Goal: Task Accomplishment & Management: Use online tool/utility

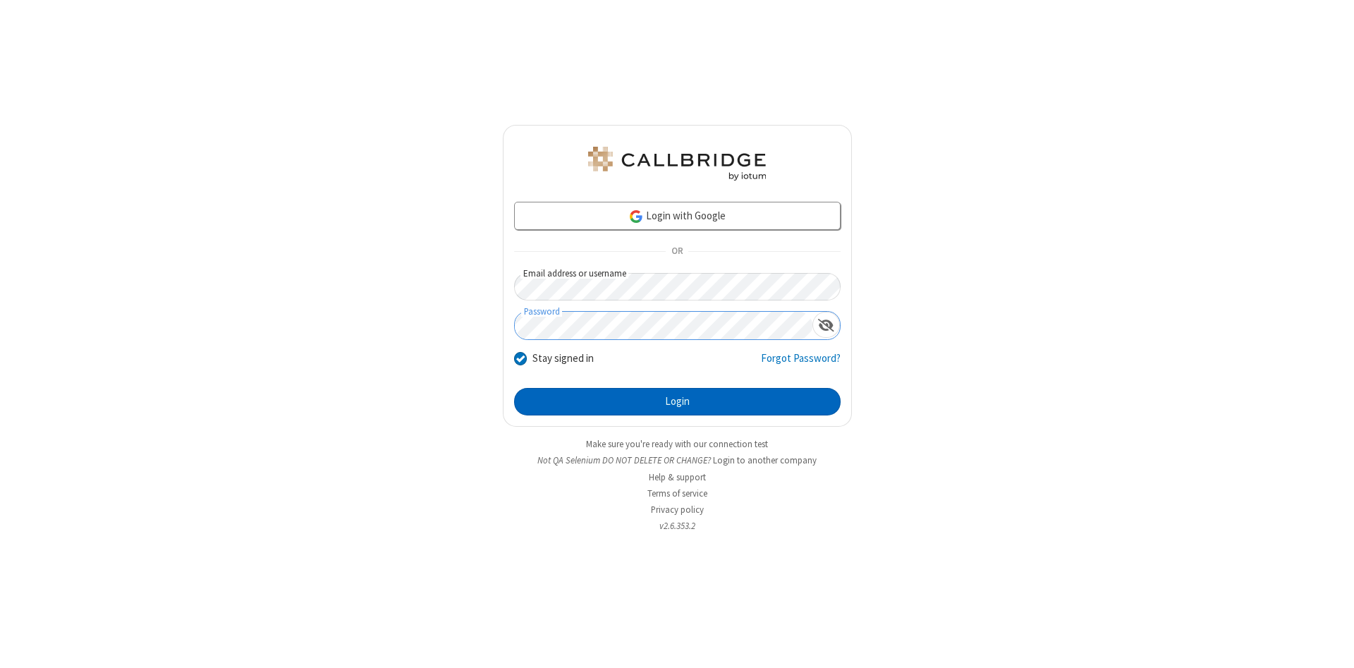
click at [677, 402] on button "Login" at bounding box center [677, 402] width 327 height 28
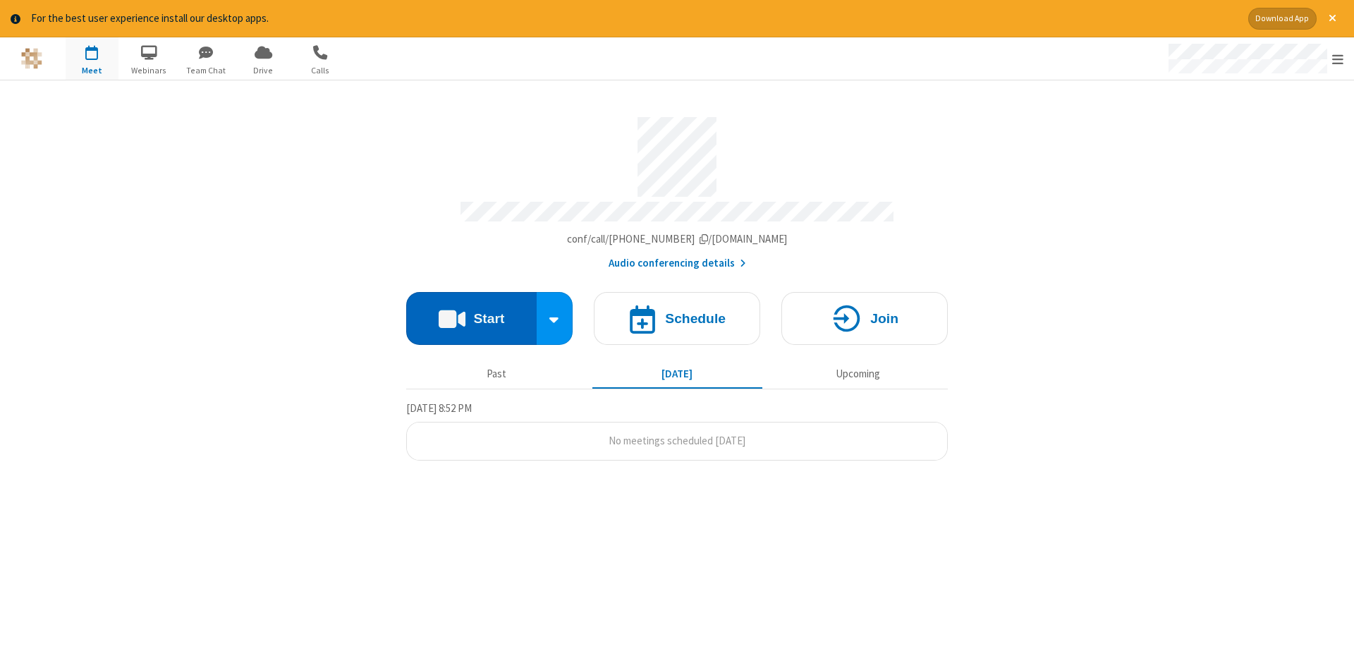
click at [471, 313] on button "Start" at bounding box center [471, 318] width 130 height 53
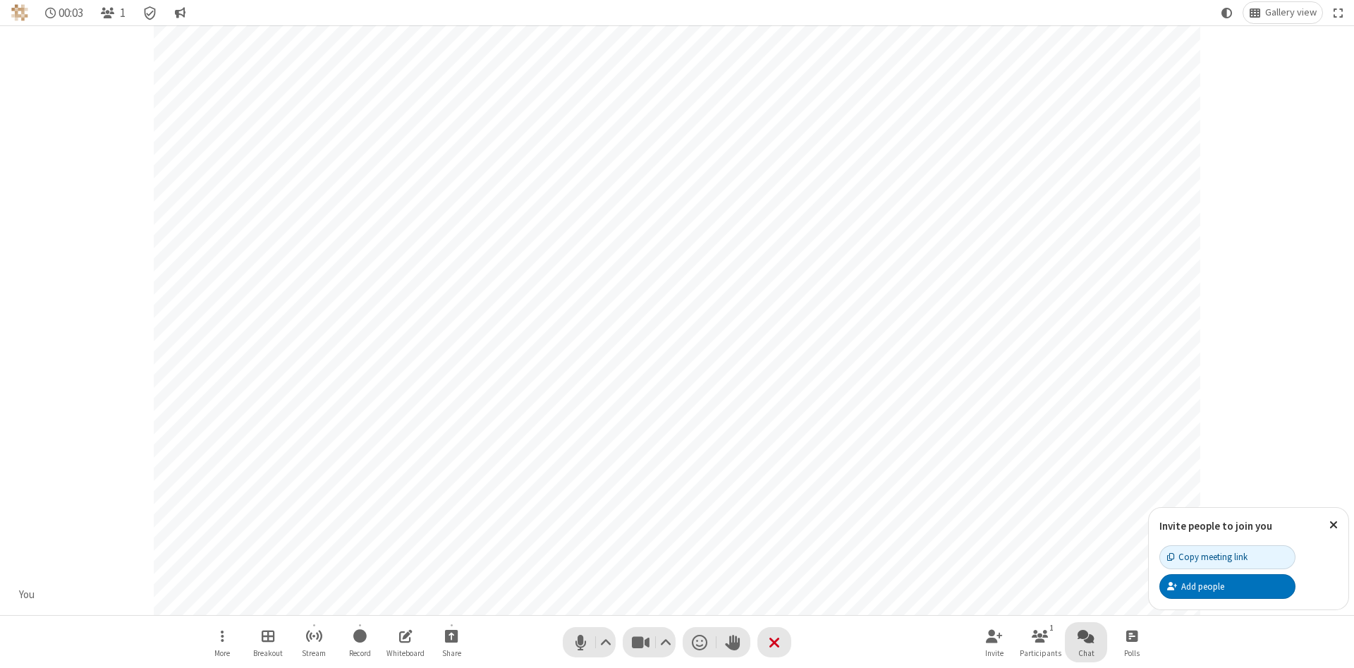
click at [1086, 635] on span "Open chat" at bounding box center [1086, 636] width 17 height 18
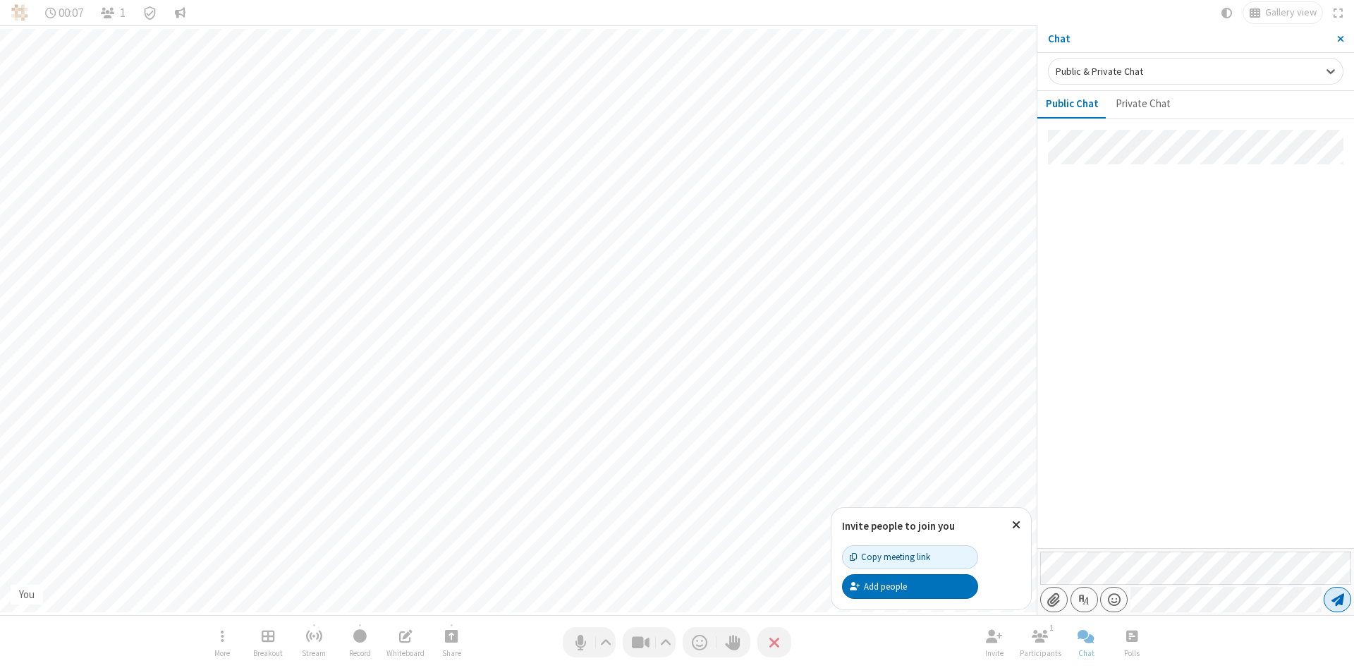
click at [1337, 600] on span "Send message" at bounding box center [1338, 599] width 13 height 14
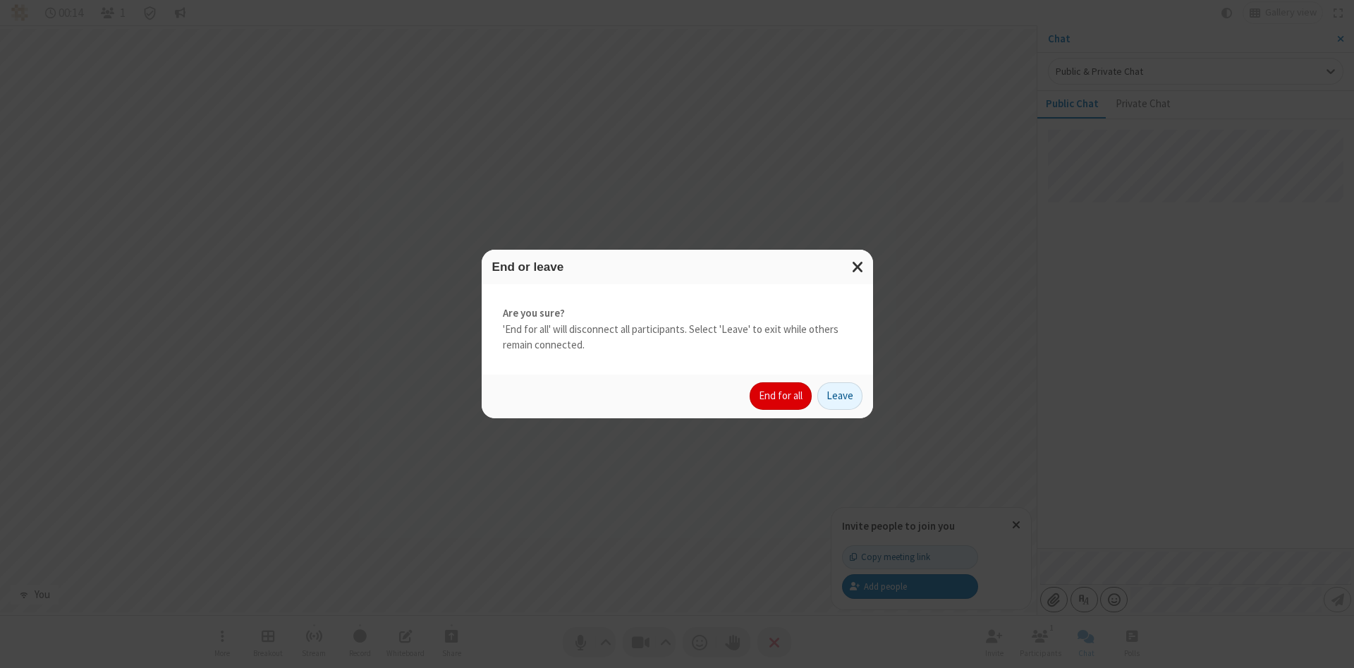
click at [781, 396] on button "End for all" at bounding box center [781, 396] width 62 height 28
